Goal: Information Seeking & Learning: Find specific fact

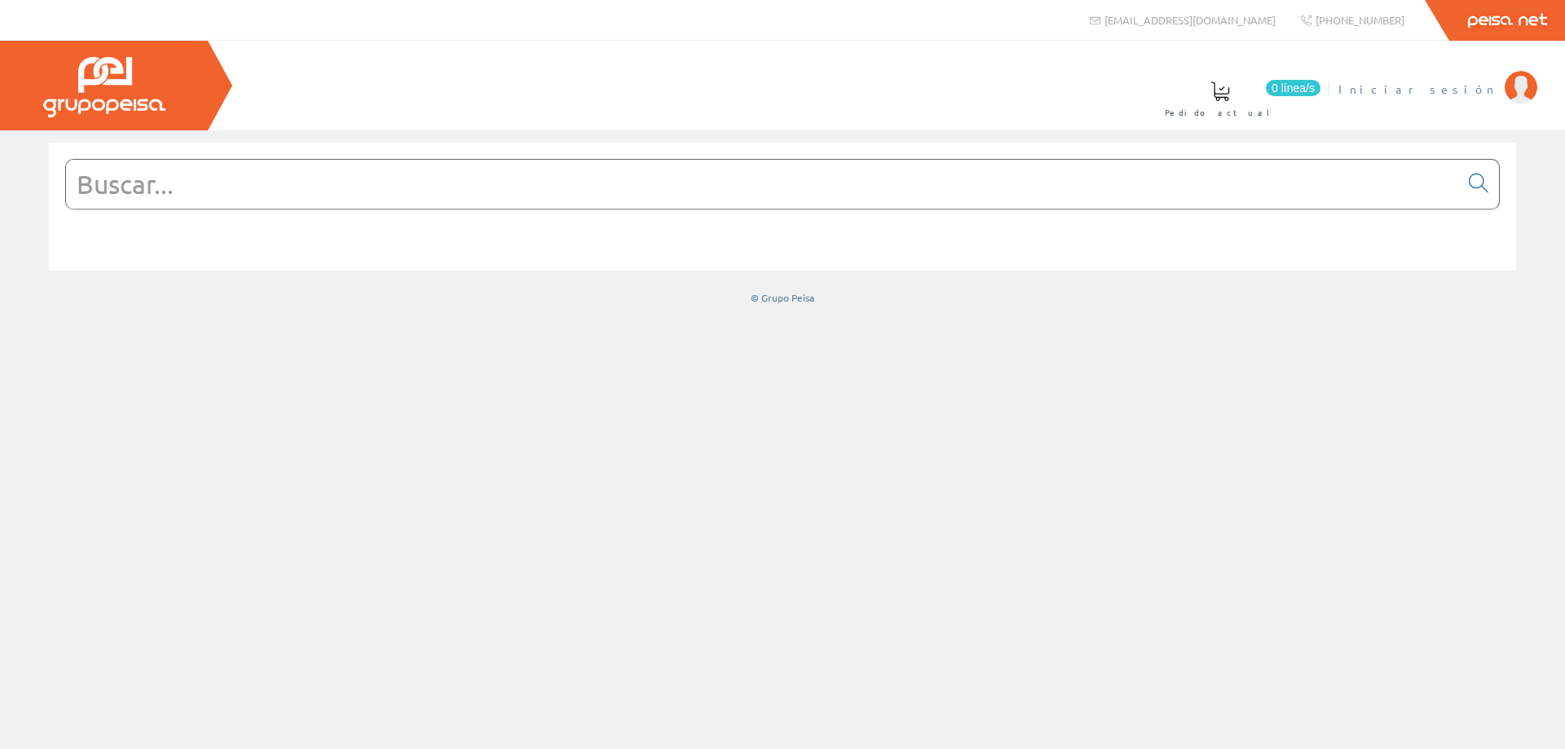
click at [1531, 84] on img at bounding box center [1521, 87] width 33 height 33
click at [580, 196] on input "text" at bounding box center [762, 184] width 1393 height 49
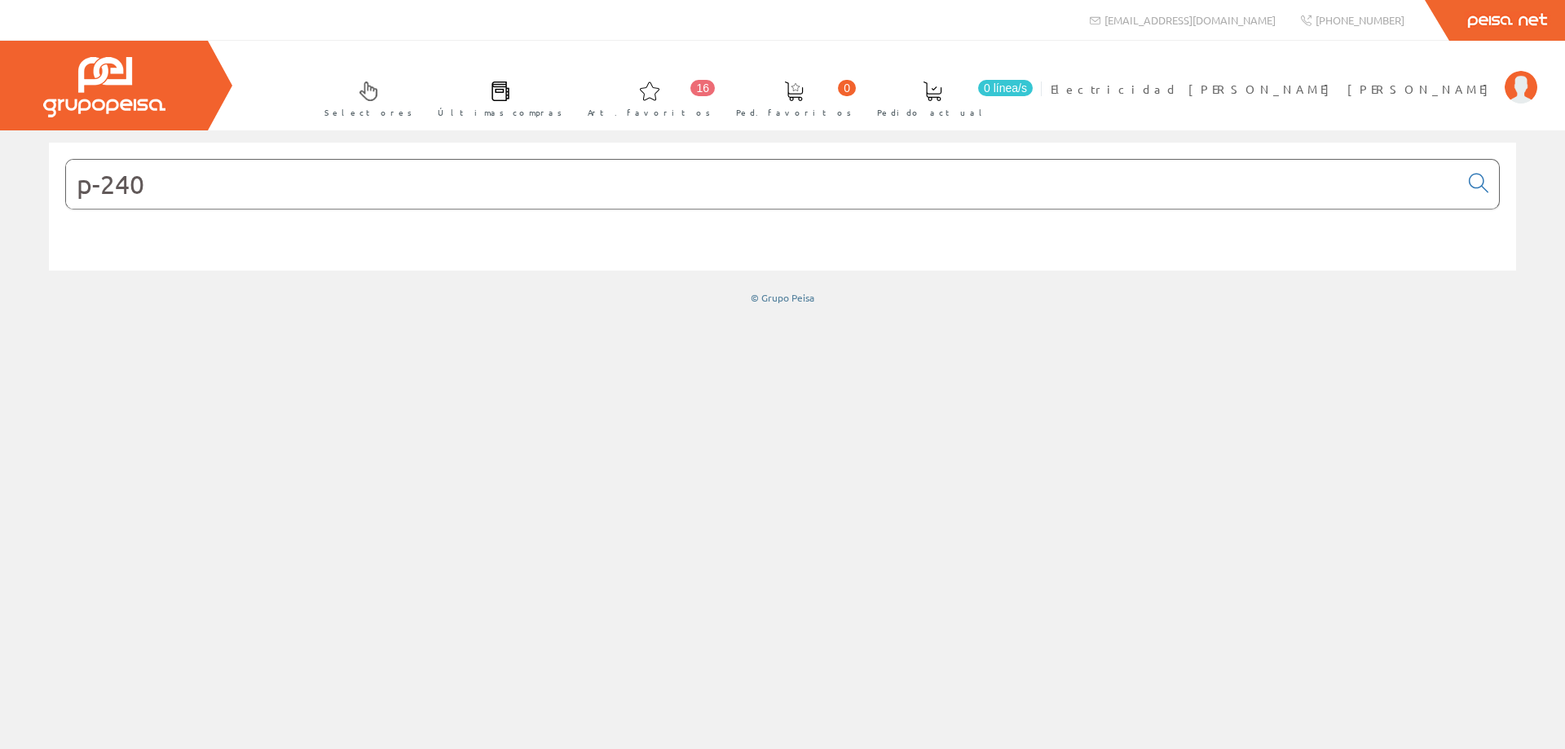
type input "p-240"
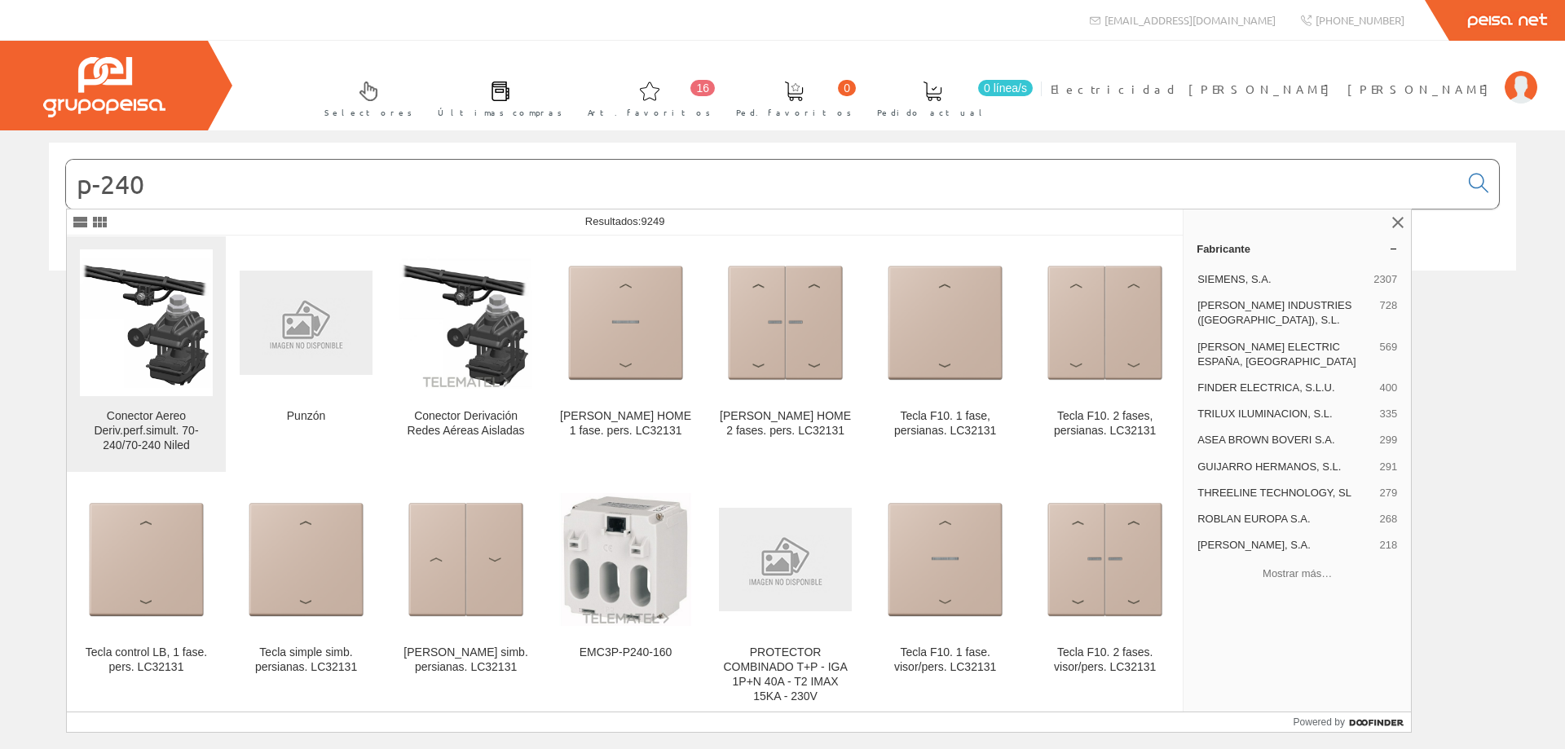
click at [148, 443] on div "Conector Aereo Deriv.perf.simult. 70-240/70-240 Niled" at bounding box center [146, 431] width 133 height 44
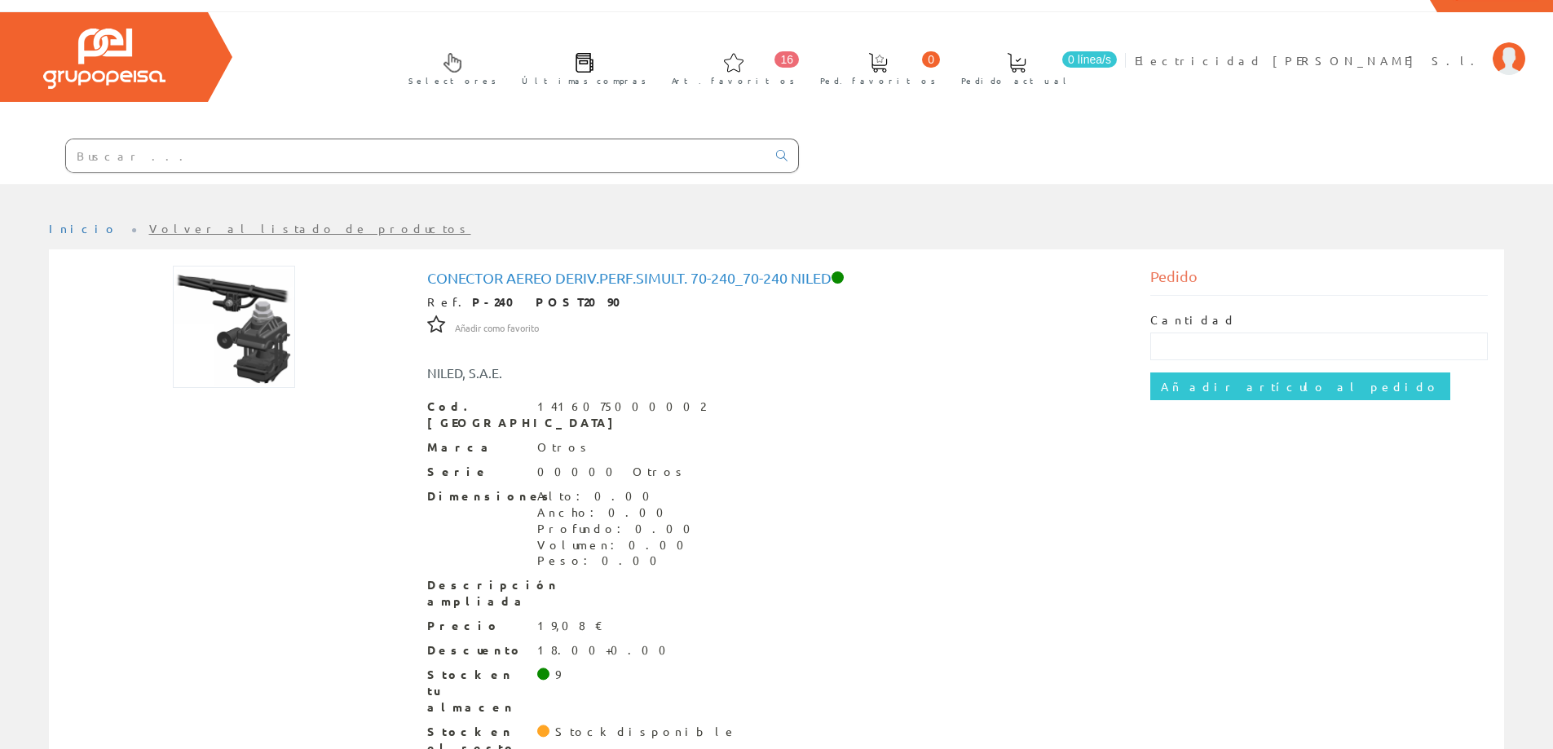
scroll to position [57, 0]
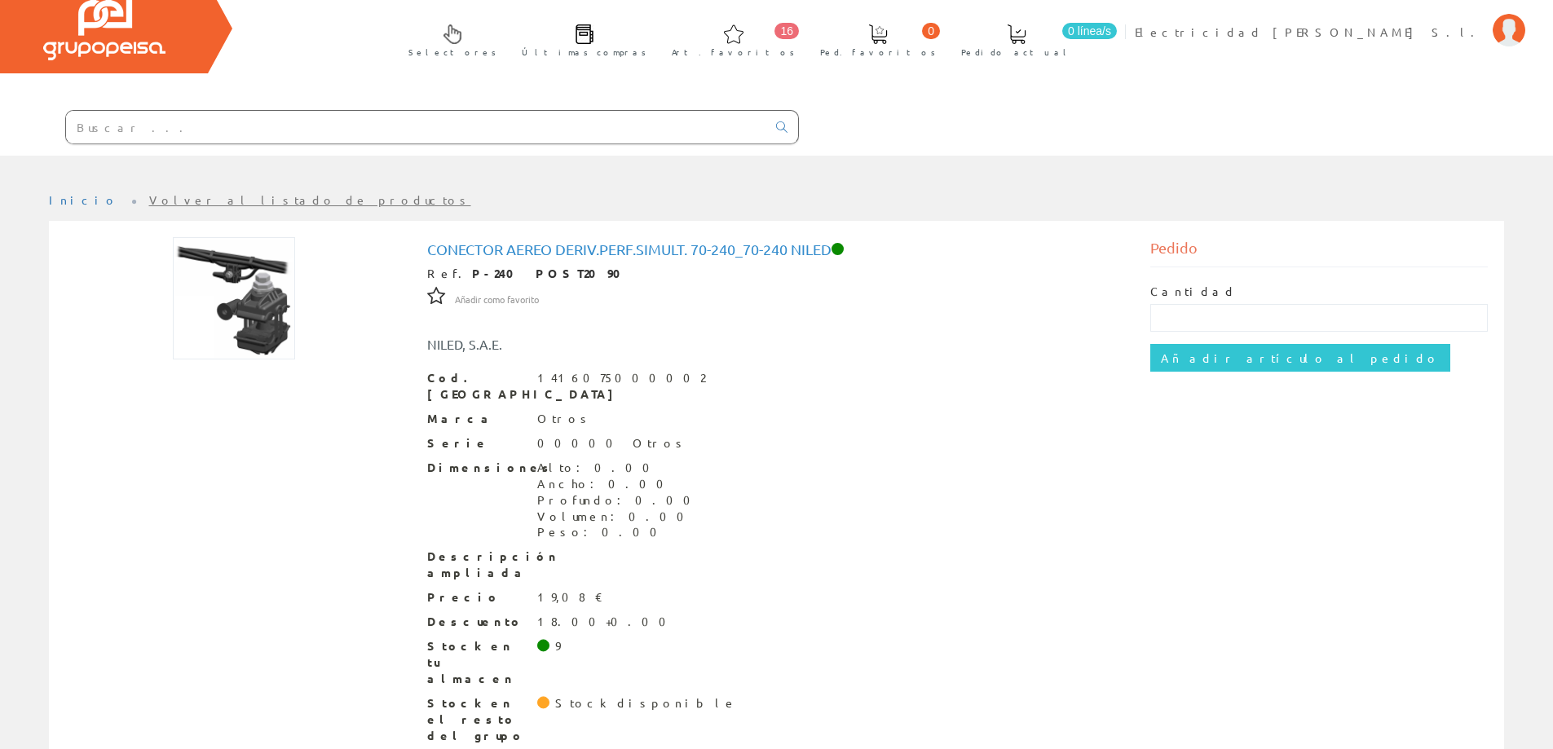
click at [553, 616] on div "Cod. Barras 1416075000002 Marca Otros Serie 00000 Otros Dimensiones Alto: 0.00 …" at bounding box center [776, 557] width 699 height 375
click at [558, 614] on div "18.00+0.00" at bounding box center [606, 622] width 139 height 16
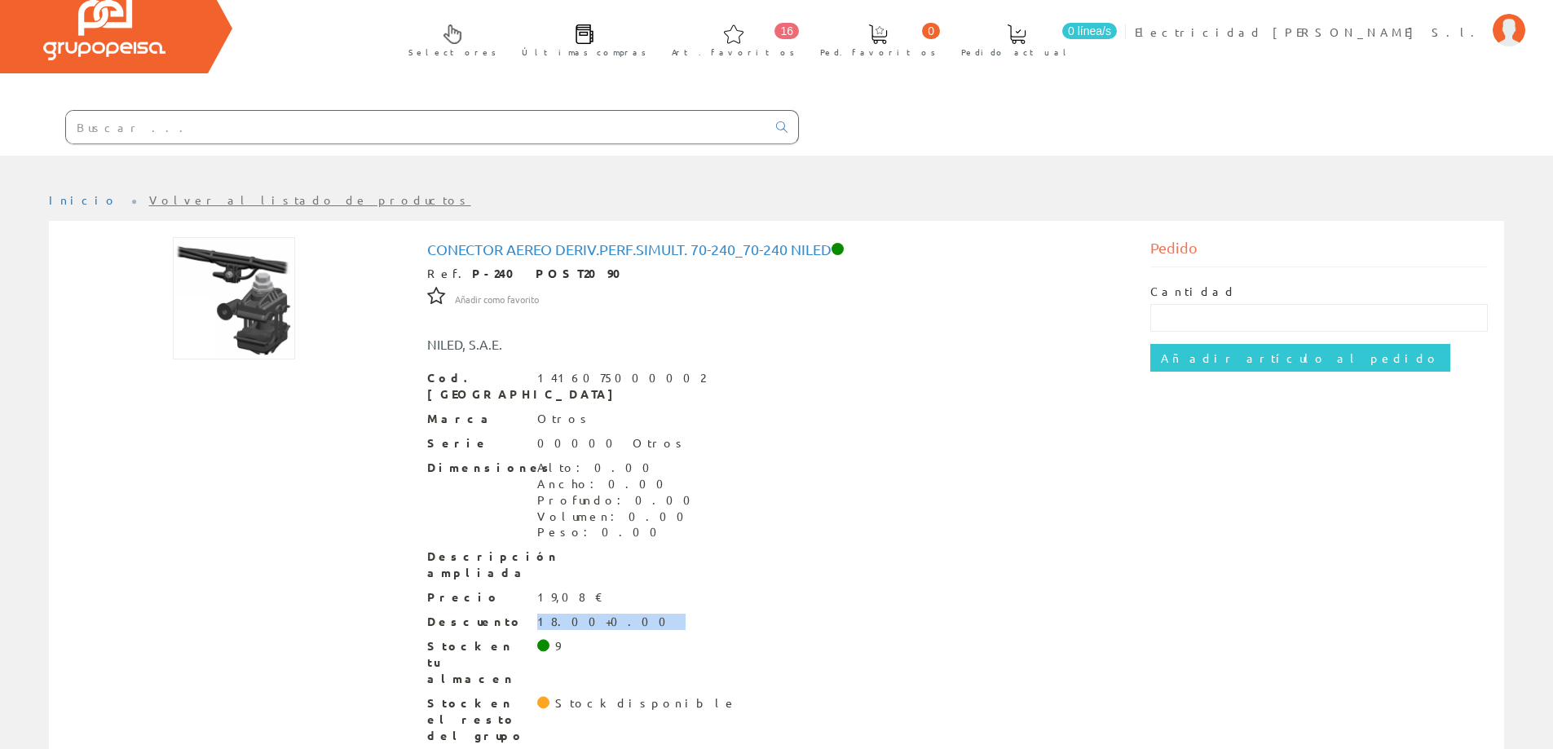
click at [558, 614] on div "18.00+0.00" at bounding box center [606, 622] width 139 height 16
click at [558, 492] on div "Profundo: 0.00" at bounding box center [618, 500] width 163 height 16
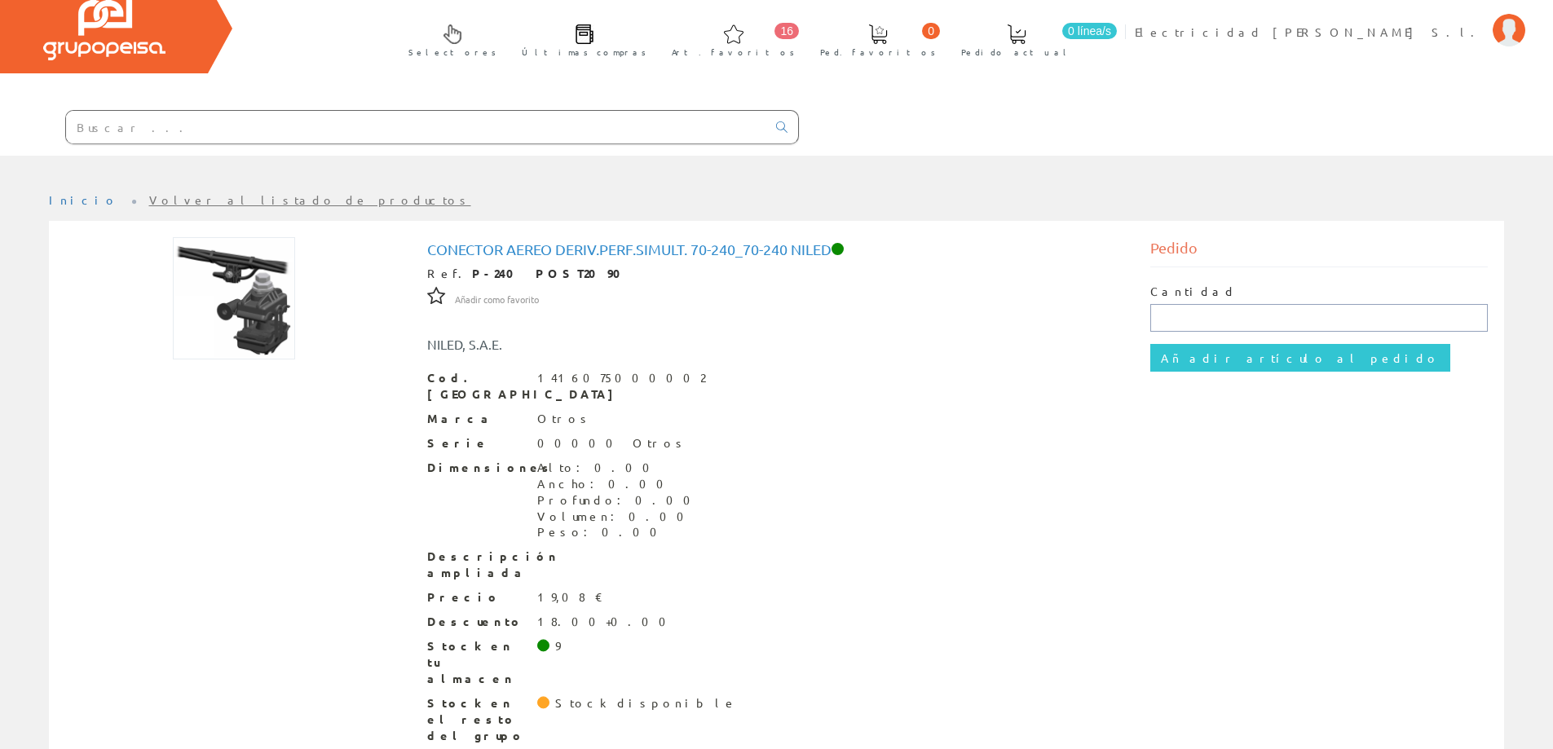
click at [1257, 309] on input "text" at bounding box center [1318, 318] width 337 height 28
click at [727, 638] on div "Stock en tu almacen 9" at bounding box center [776, 662] width 699 height 49
